Goal: Transaction & Acquisition: Purchase product/service

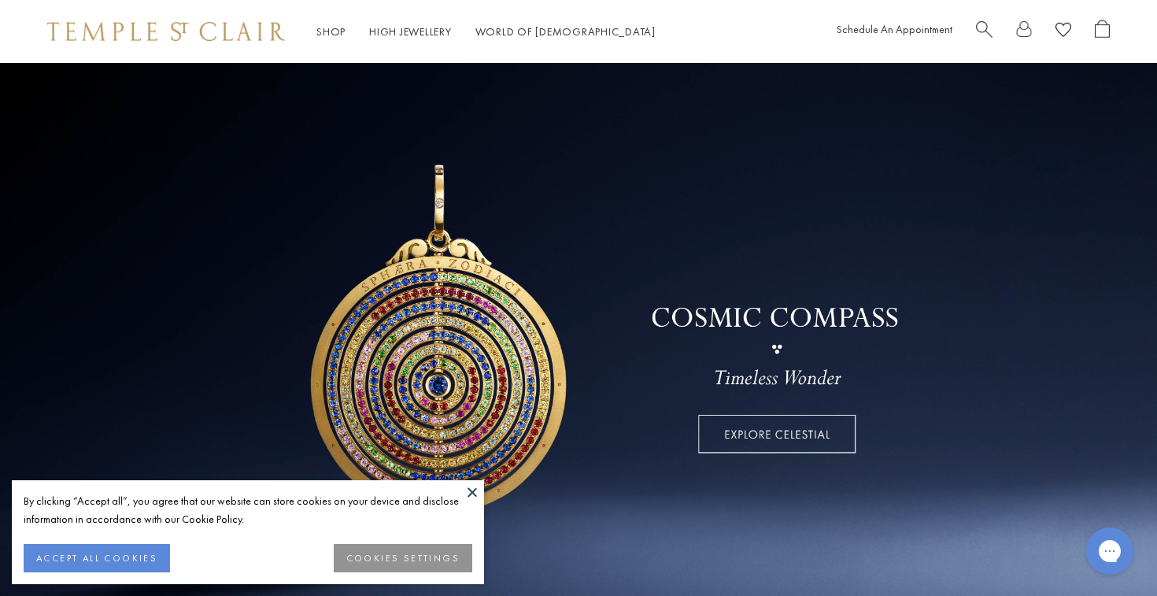
click at [983, 31] on span "Search" at bounding box center [984, 28] width 17 height 17
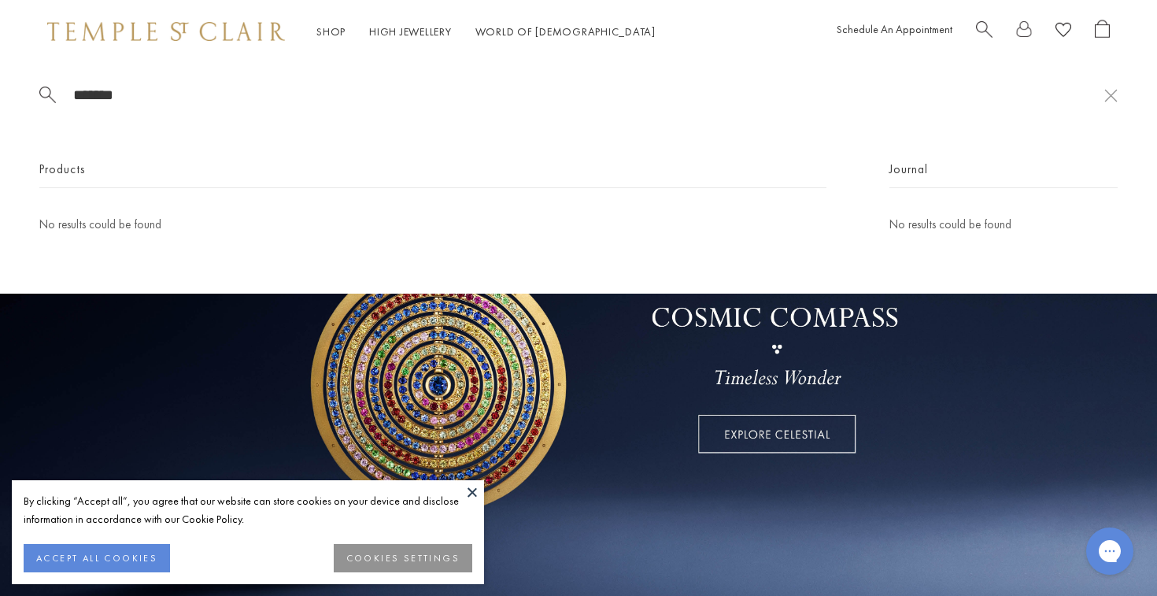
click at [475, 495] on button at bounding box center [473, 492] width 24 height 24
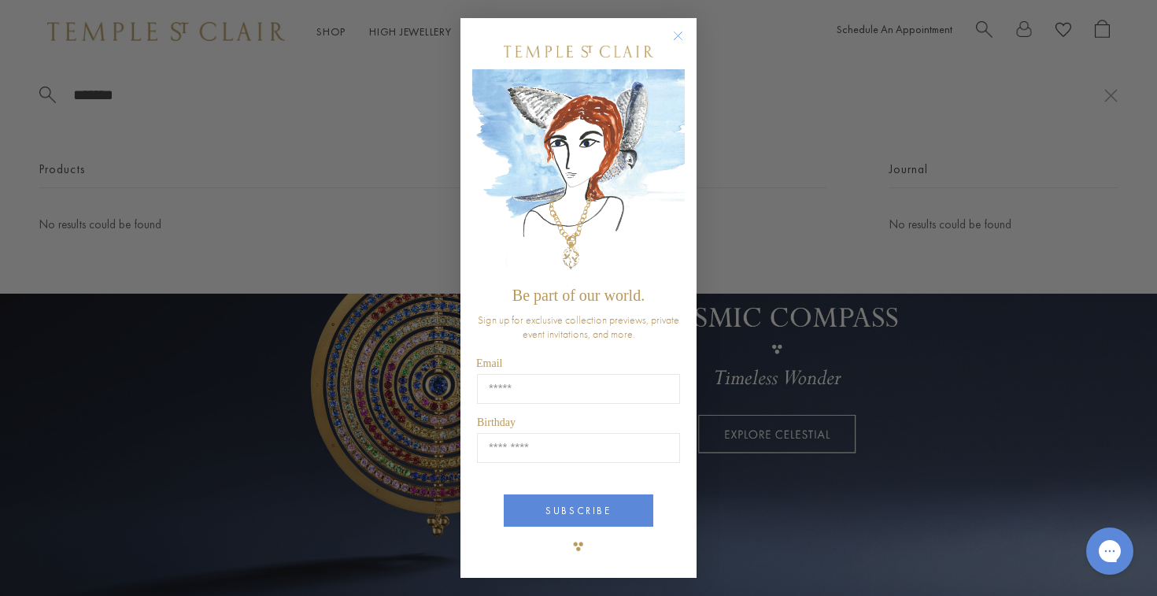
click at [287, 383] on div "Close dialog Be part of our world. Sign up for exclusive collection previews, p…" at bounding box center [578, 298] width 1157 height 596
click at [234, 375] on div "Close dialog Be part of our world. Sign up for exclusive collection previews, p…" at bounding box center [578, 298] width 1157 height 596
click at [674, 37] on circle "Close dialog" at bounding box center [678, 35] width 19 height 19
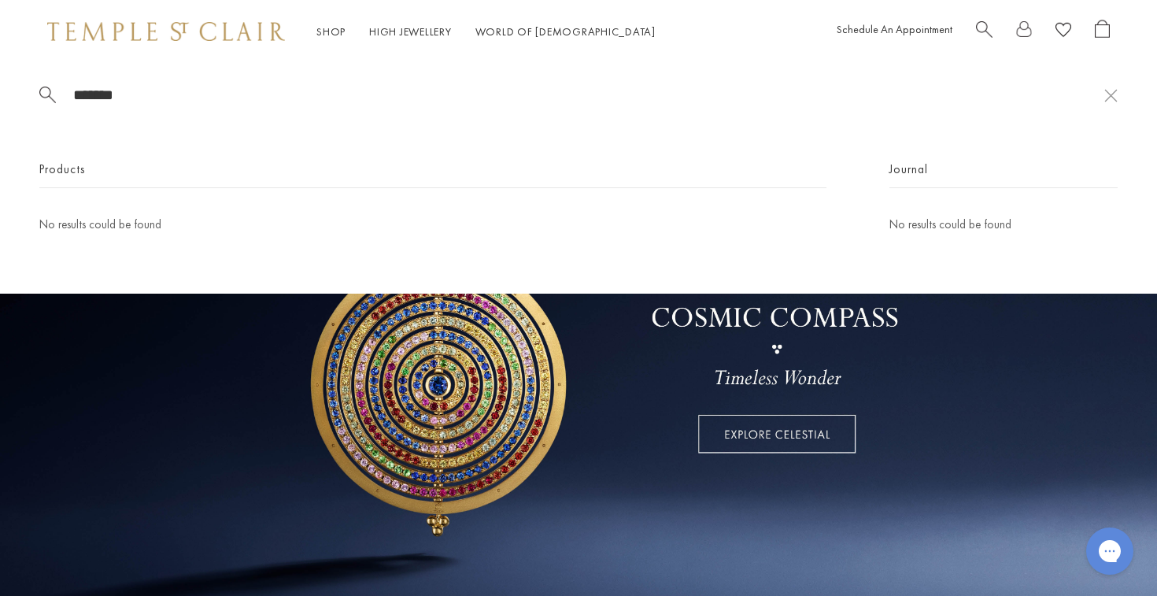
click at [323, 178] on div "Products" at bounding box center [432, 174] width 787 height 28
click at [75, 100] on input "*******" at bounding box center [588, 95] width 1033 height 18
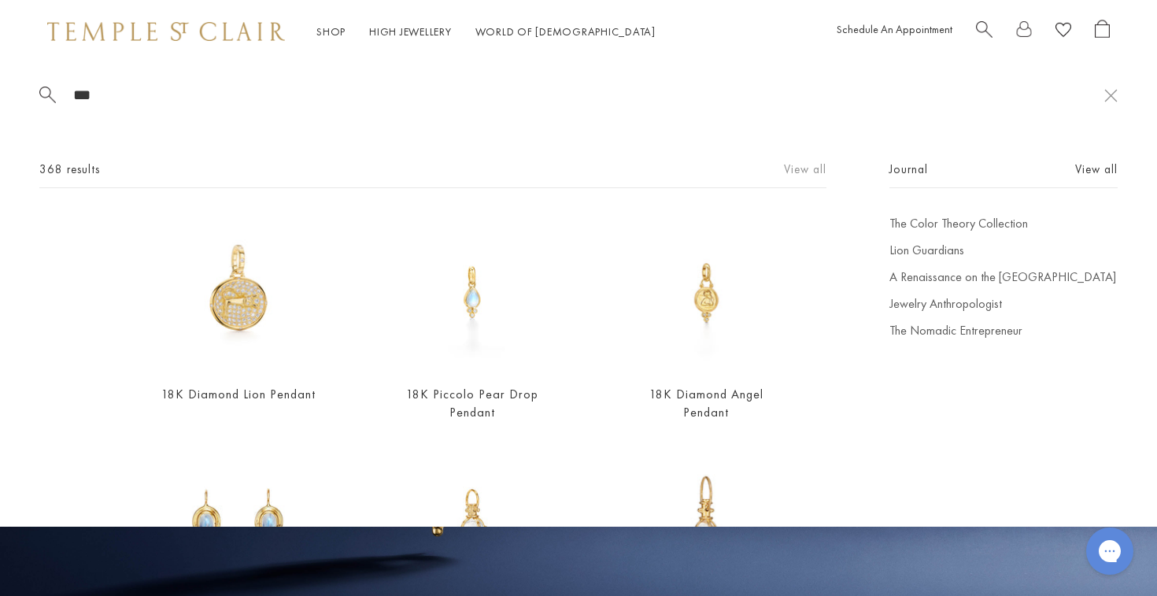
type input "***"
click at [810, 168] on link "View all" at bounding box center [805, 169] width 43 height 17
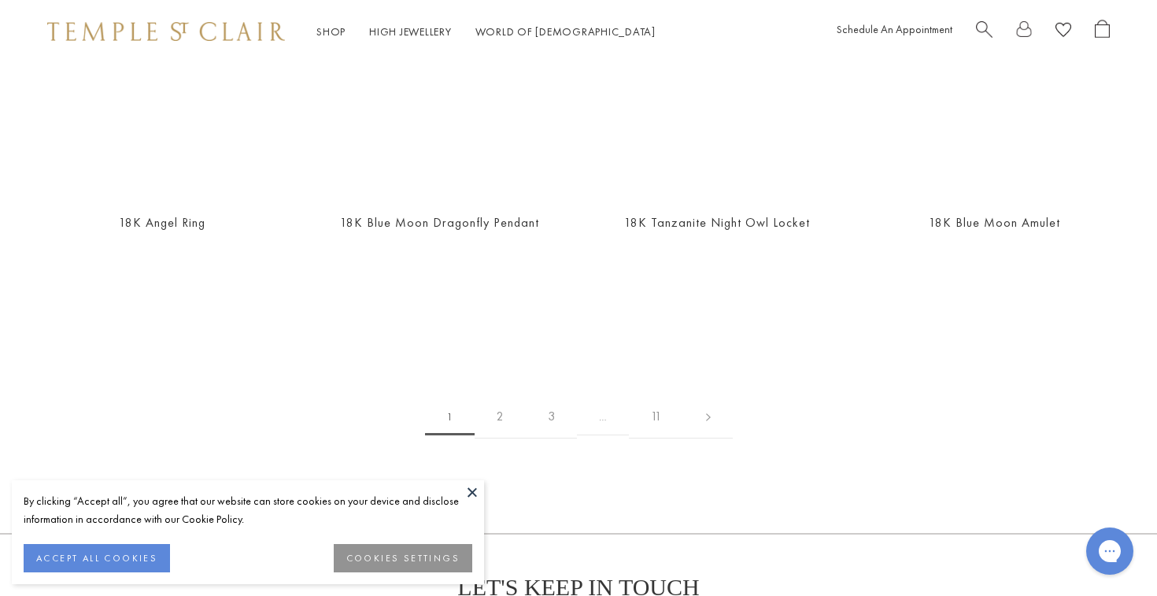
scroll to position [3104, 0]
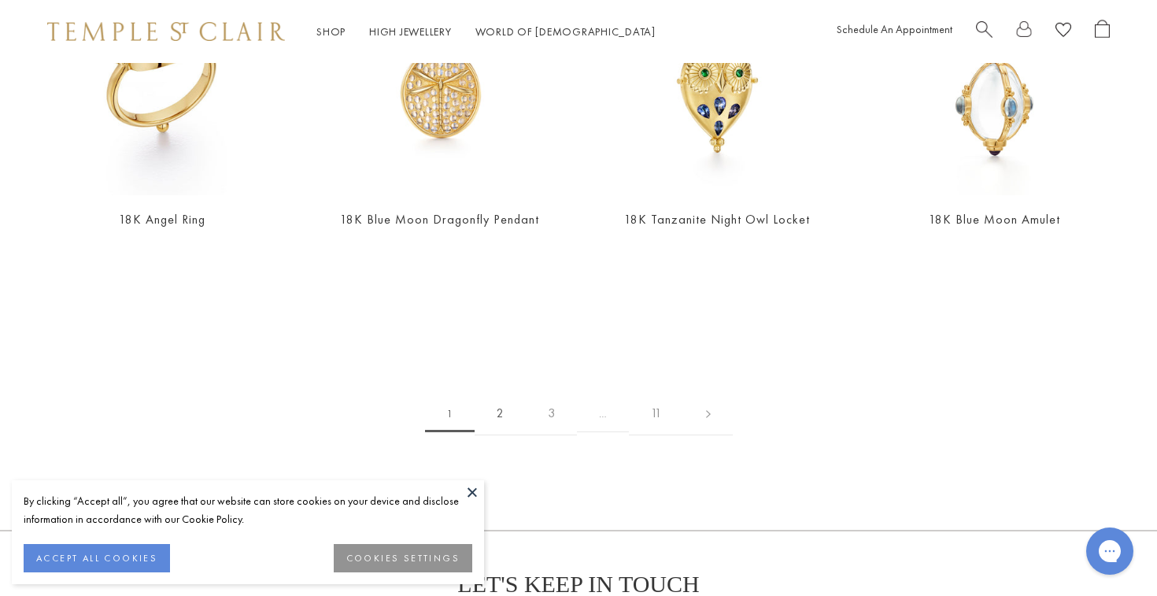
click at [498, 392] on link "2" at bounding box center [500, 413] width 51 height 43
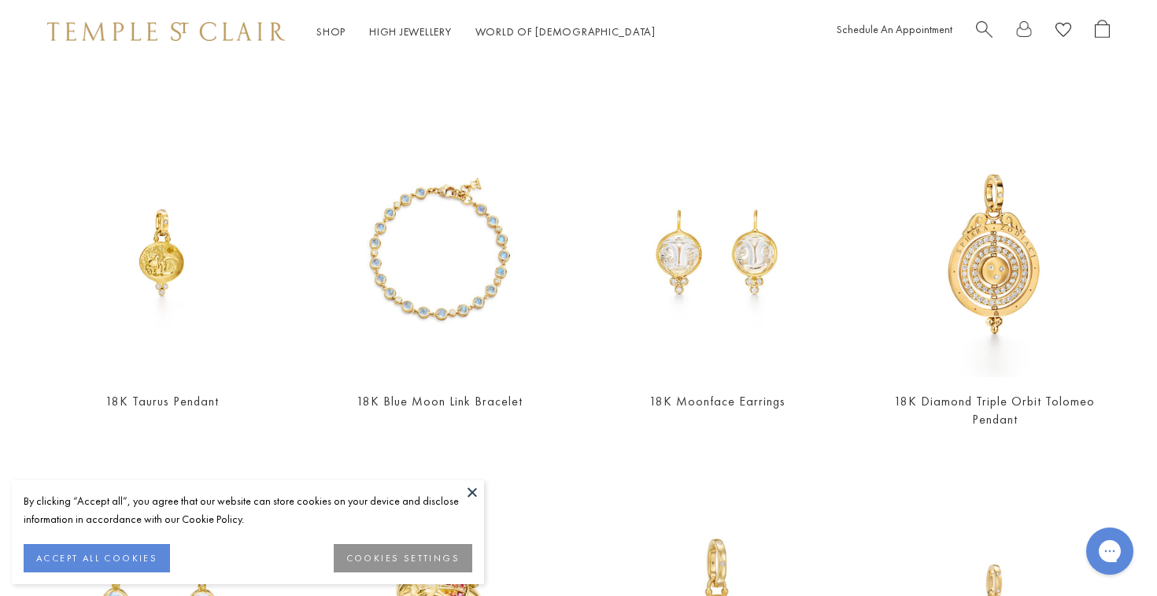
scroll to position [2172, 0]
click at [988, 24] on span "Search" at bounding box center [984, 28] width 17 height 17
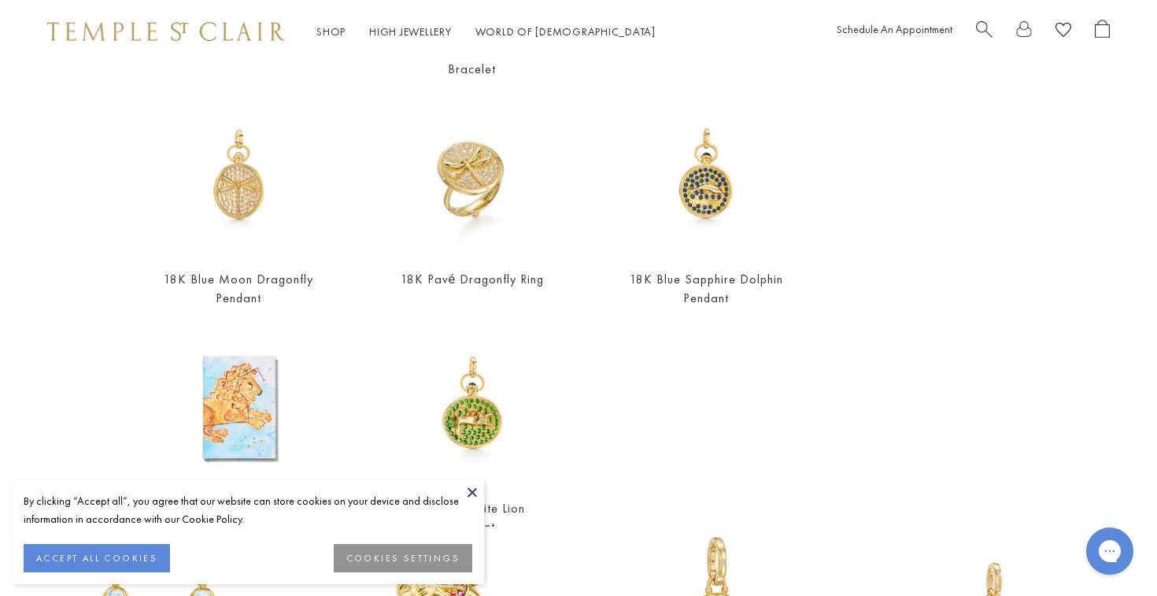
scroll to position [73, 0]
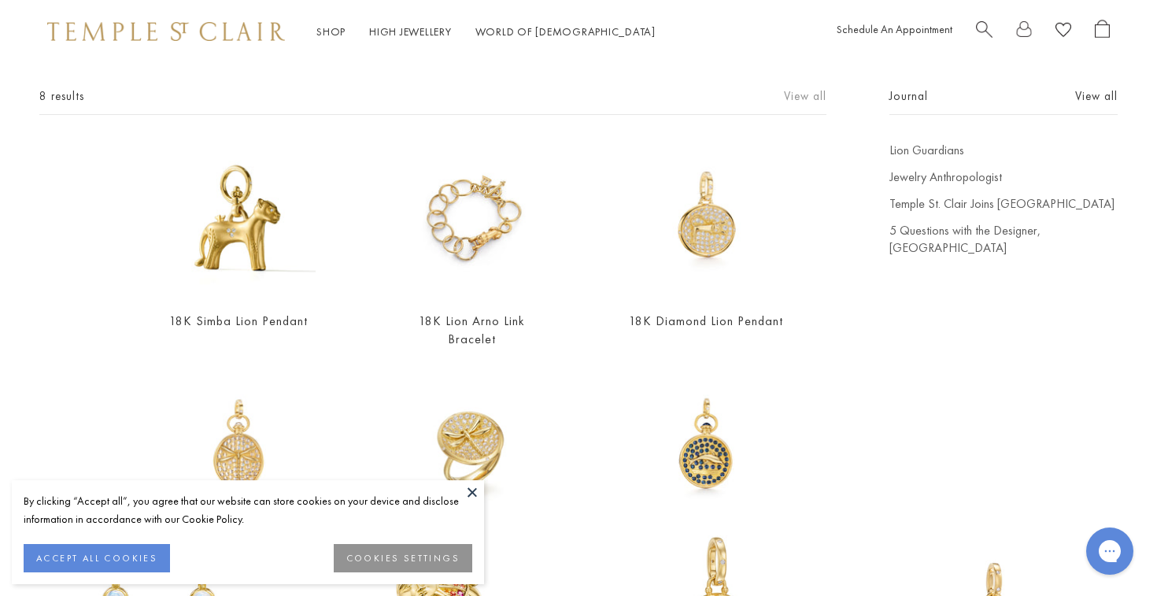
type input "****"
click at [814, 98] on link "View all" at bounding box center [805, 95] width 43 height 17
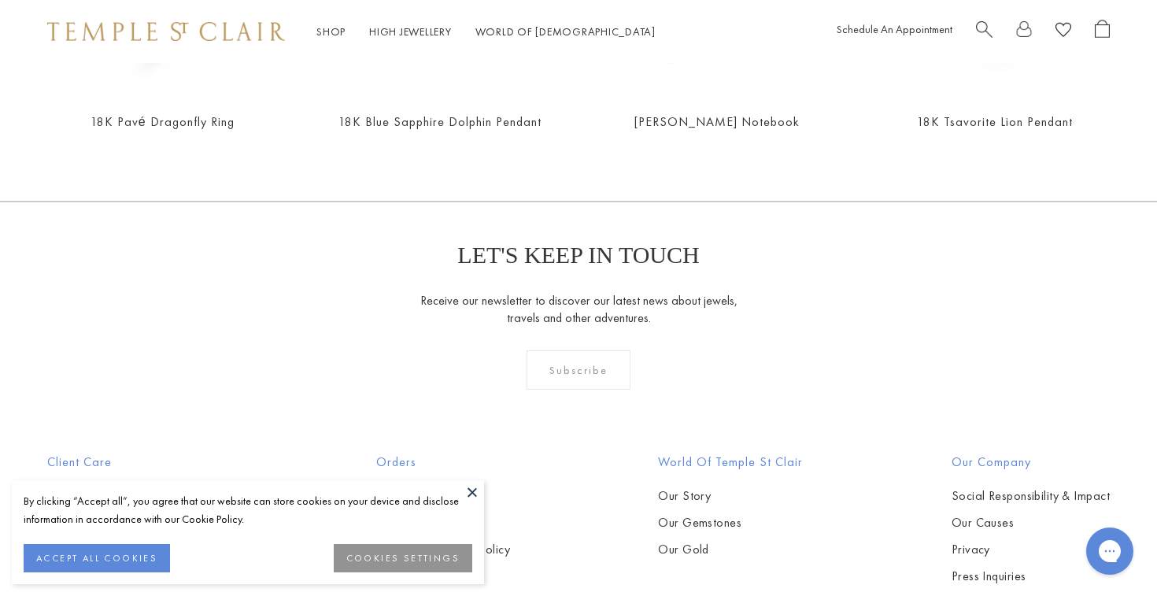
scroll to position [712, 0]
